Goal: Complete application form

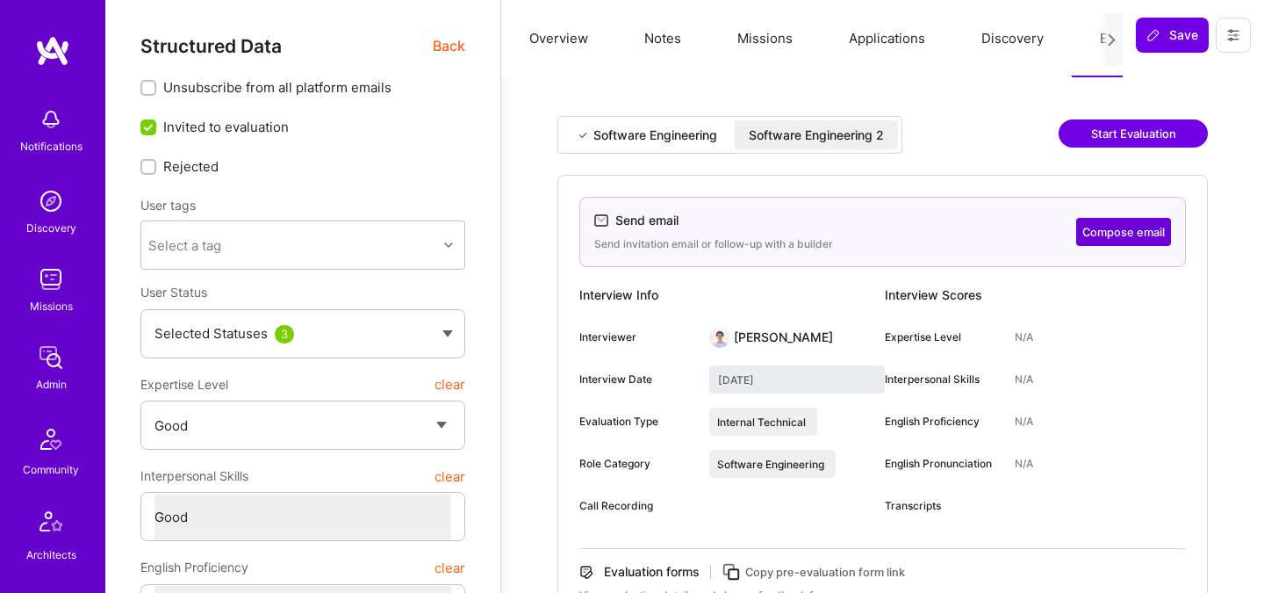
select select "4"
select select "6"
select select "US"
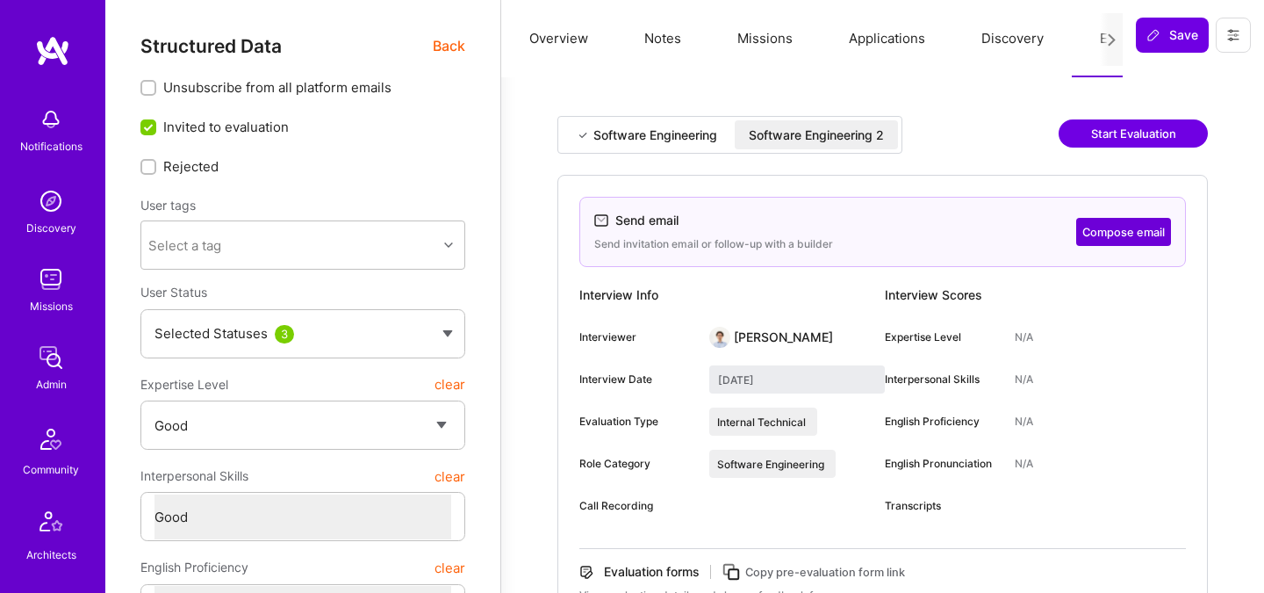
select select "Right Now"
